Goal: Task Accomplishment & Management: Manage account settings

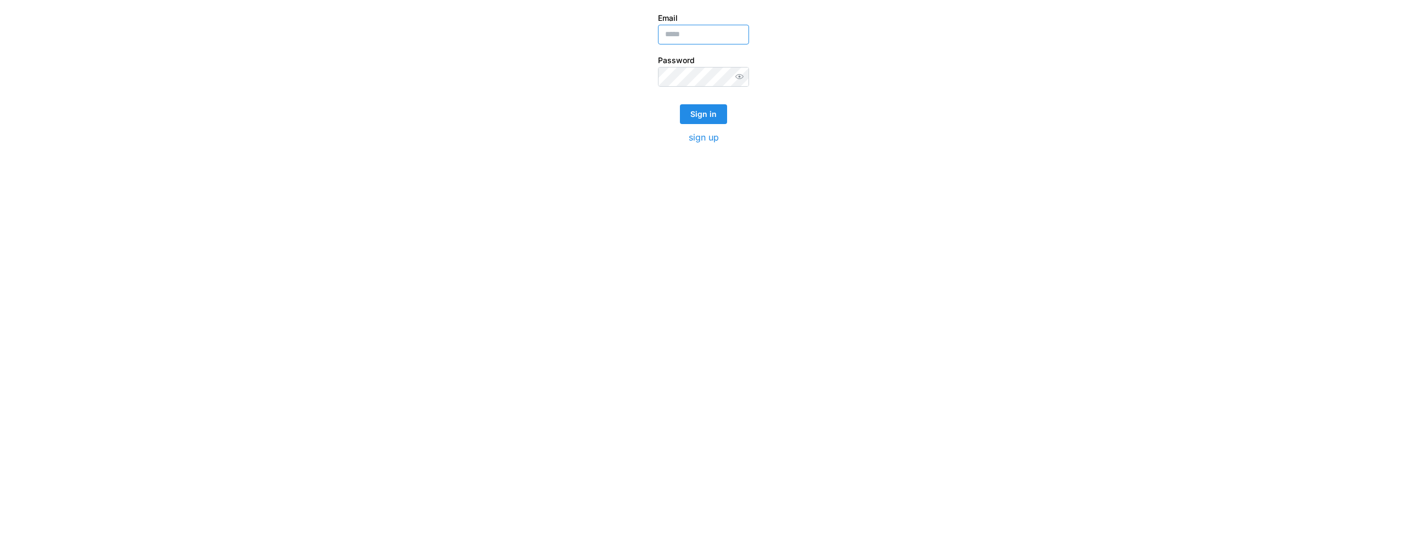
click at [700, 36] on input "Email" at bounding box center [703, 35] width 91 height 20
click at [0, 410] on com-1password-button at bounding box center [0, 533] width 0 height 0
click at [699, 34] on input "Email" at bounding box center [703, 35] width 91 height 20
type input "**********"
click button "Sign in" at bounding box center [703, 114] width 47 height 20
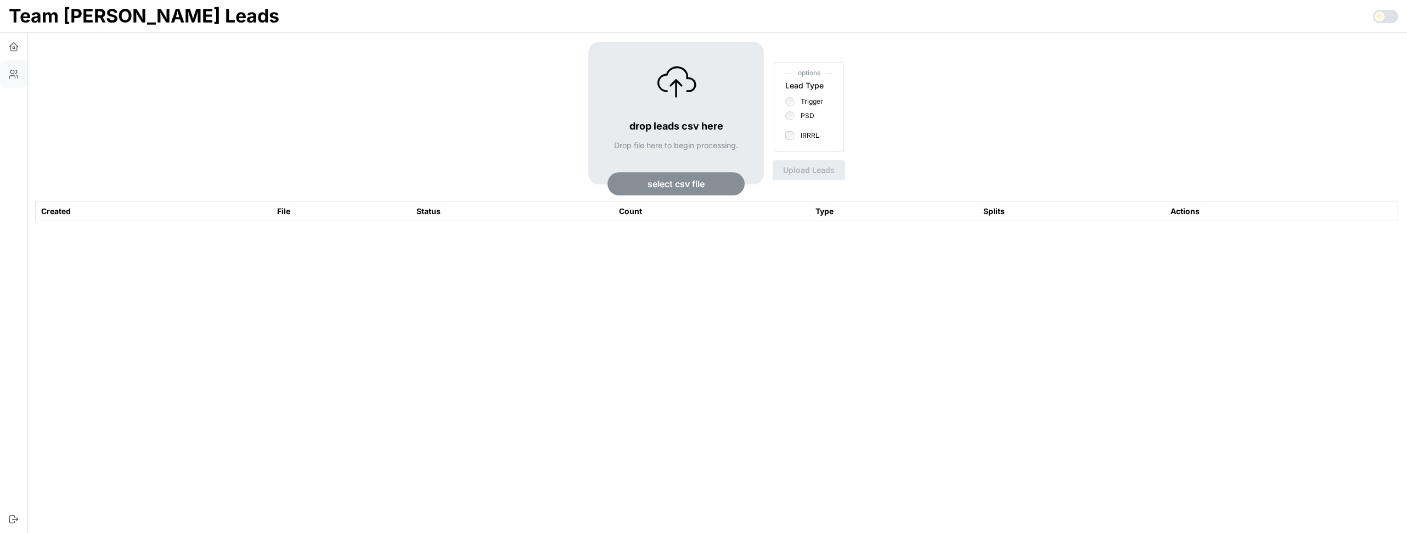
click at [9, 76] on icon "button" at bounding box center [13, 74] width 11 height 11
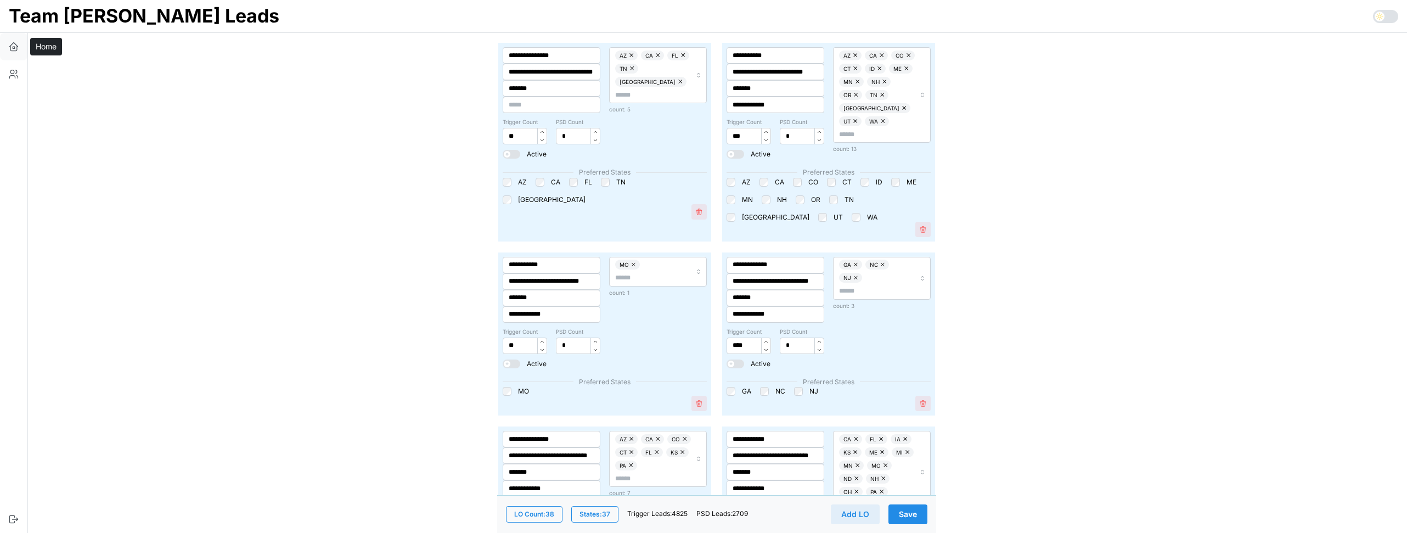
click at [10, 48] on icon "button" at bounding box center [13, 49] width 7 height 4
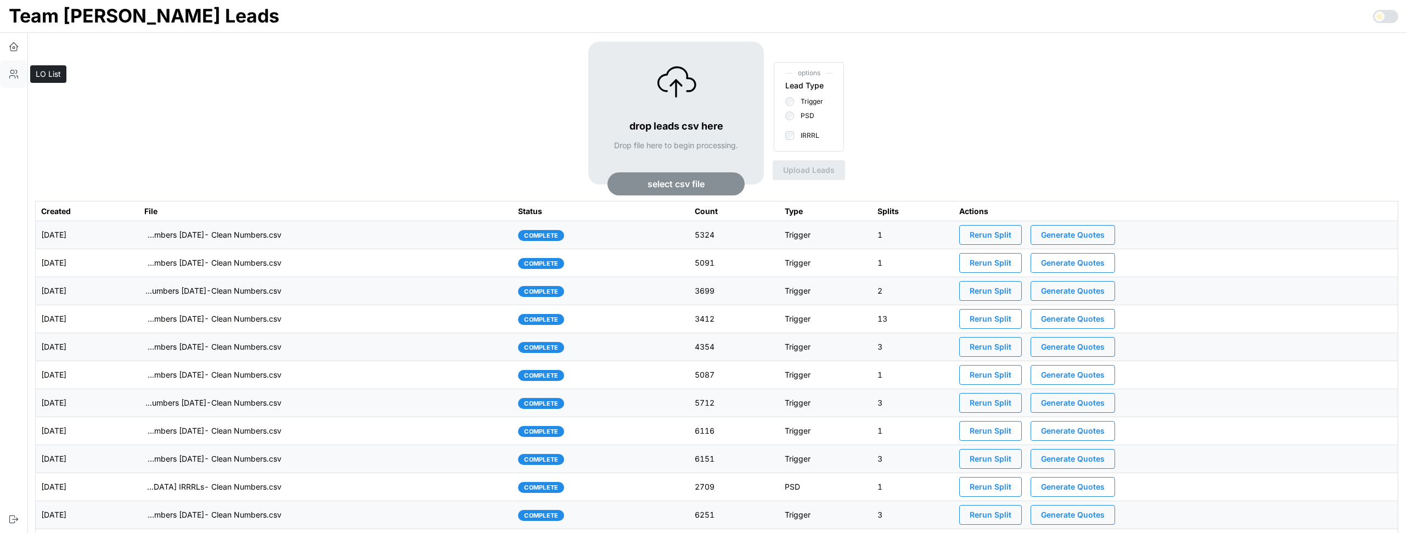
click at [14, 70] on icon "button" at bounding box center [13, 74] width 11 height 11
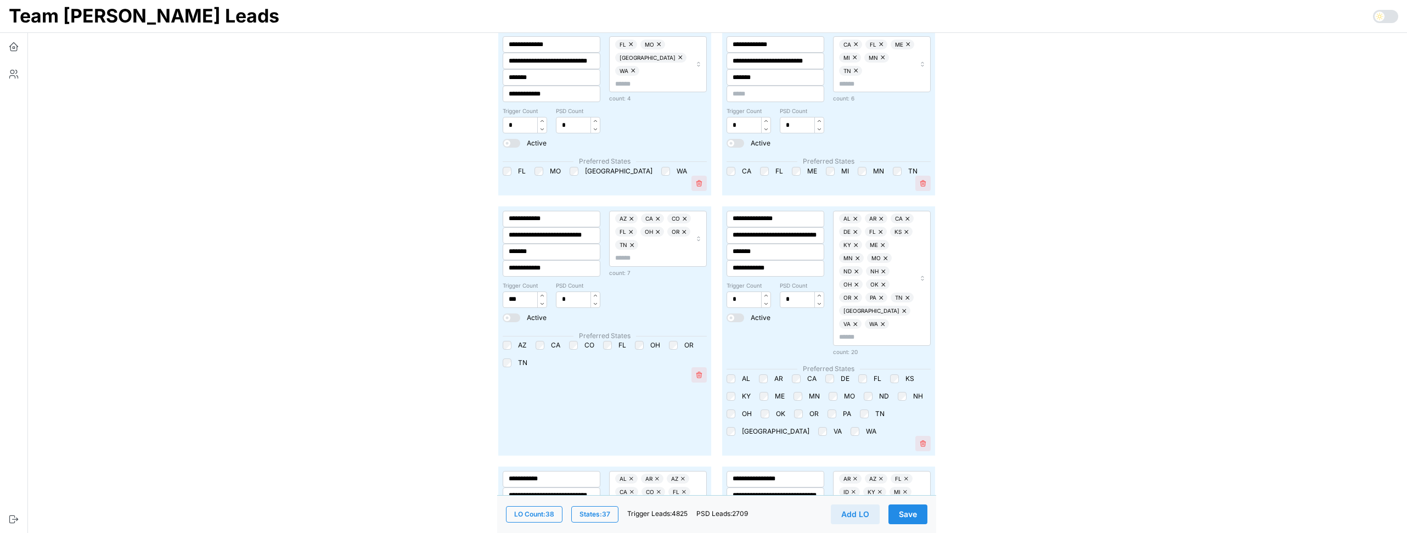
scroll to position [1356, 0]
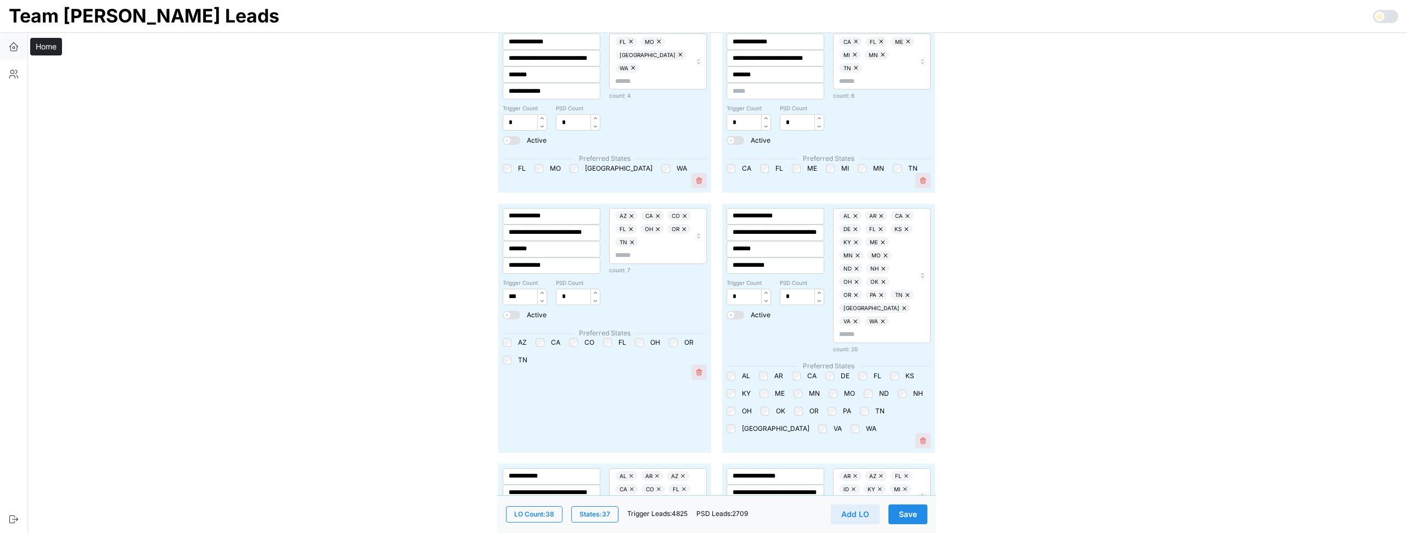
click at [13, 47] on icon "button" at bounding box center [13, 46] width 11 height 11
